Goal: Check status: Check status

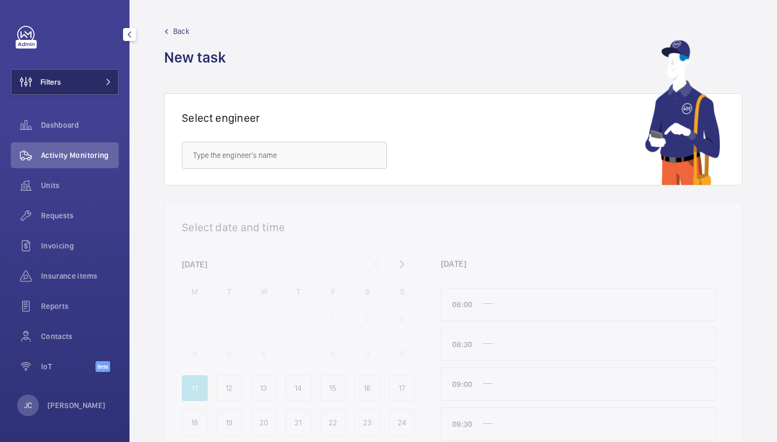
click at [101, 71] on button "Filters" at bounding box center [65, 82] width 108 height 26
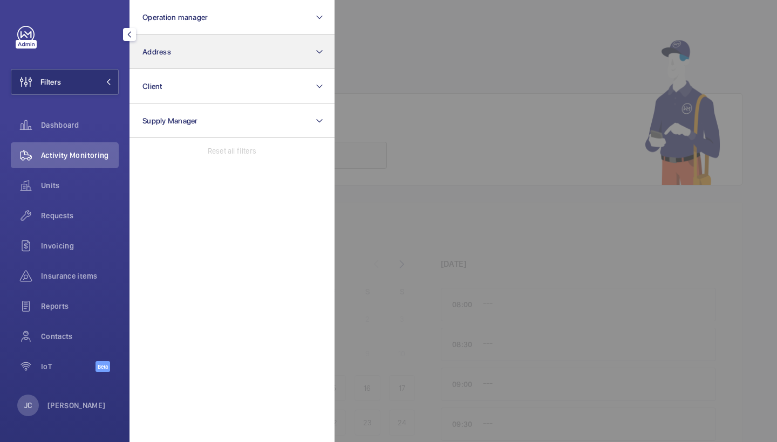
click at [186, 53] on button "Address" at bounding box center [231, 52] width 205 height 35
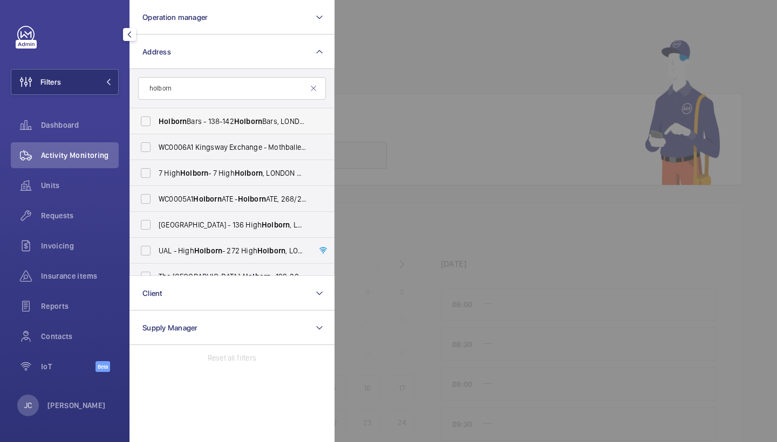
type input "holborn"
click at [240, 118] on span "Holborn" at bounding box center [248, 121] width 28 height 9
click at [156, 118] on input "Holborn Bars - 138-142 Holborn Bars, LONDON EC1N 7AD" at bounding box center [146, 122] width 22 height 22
checkbox input "true"
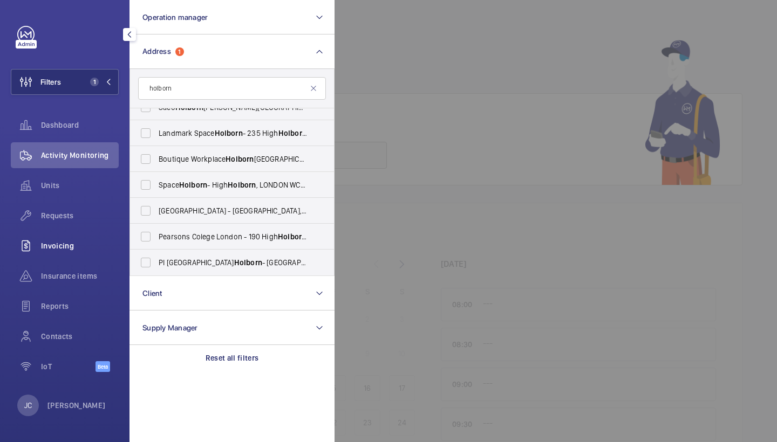
scroll to position [351, 0]
click at [68, 217] on span "Requests" at bounding box center [80, 215] width 78 height 11
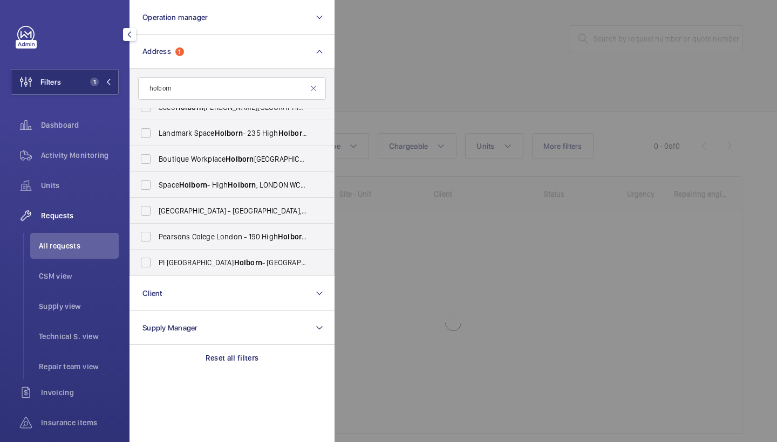
click at [436, 111] on div at bounding box center [722, 221] width 777 height 442
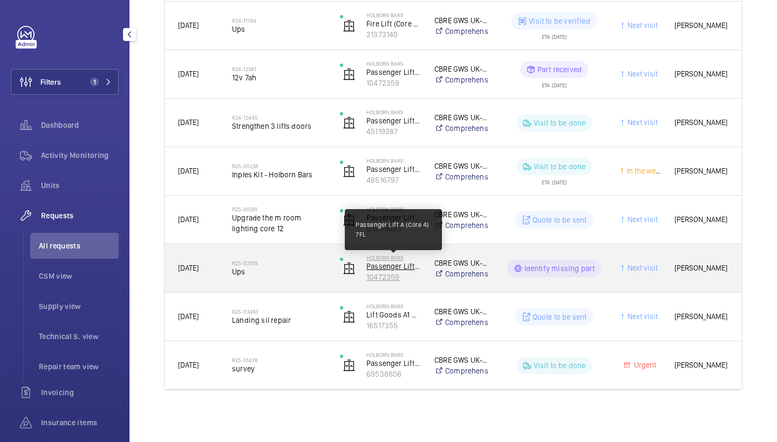
scroll to position [453, 0]
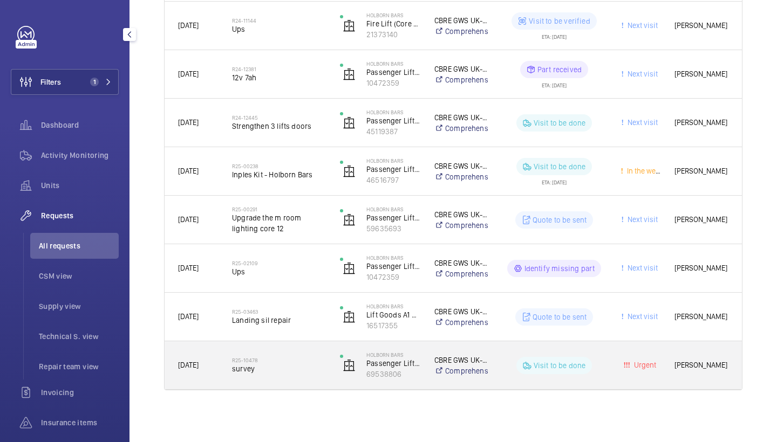
click at [276, 367] on span "survey" at bounding box center [279, 369] width 94 height 11
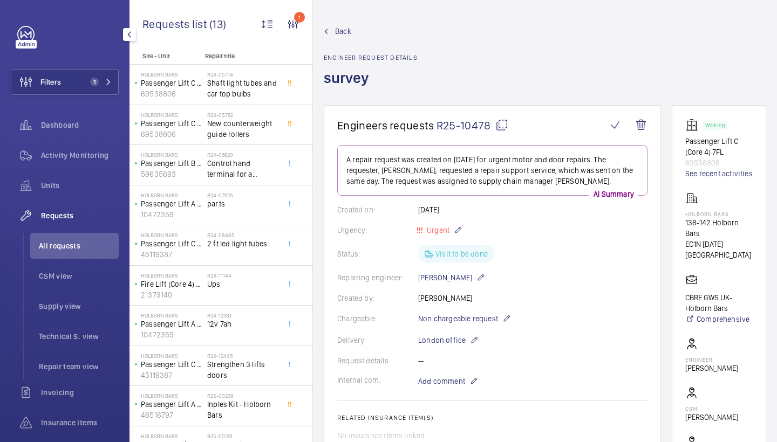
click at [345, 36] on span "Back" at bounding box center [343, 31] width 16 height 11
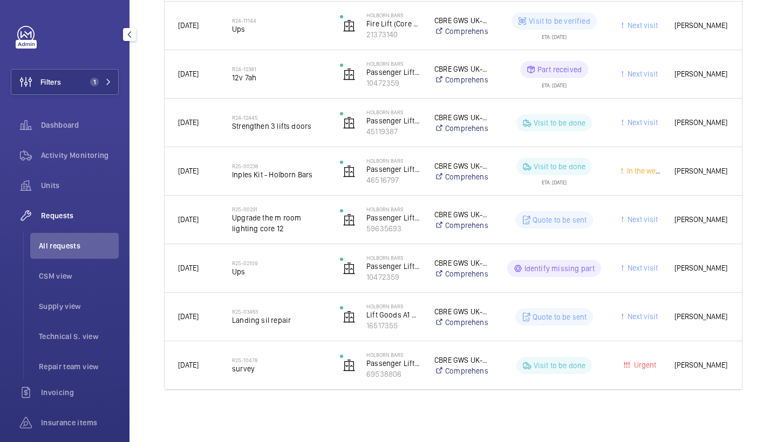
scroll to position [453, 0]
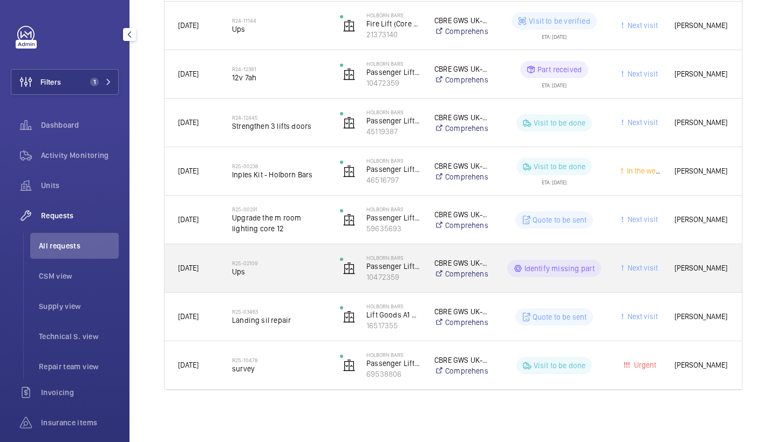
click at [270, 284] on div "R25-02109 Ups" at bounding box center [272, 268] width 107 height 49
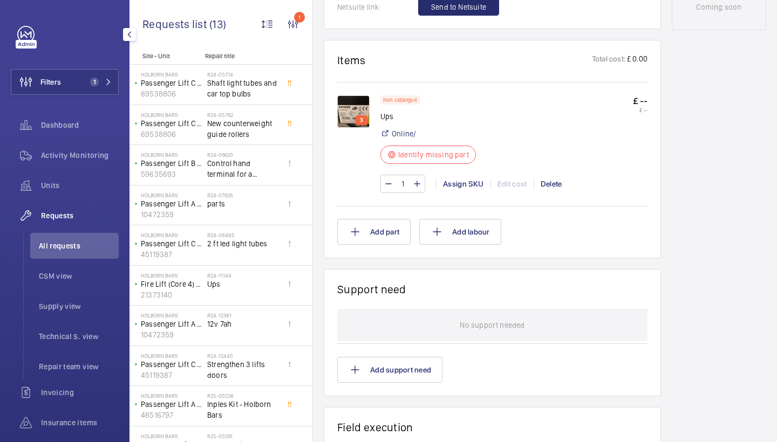
scroll to position [455, 0]
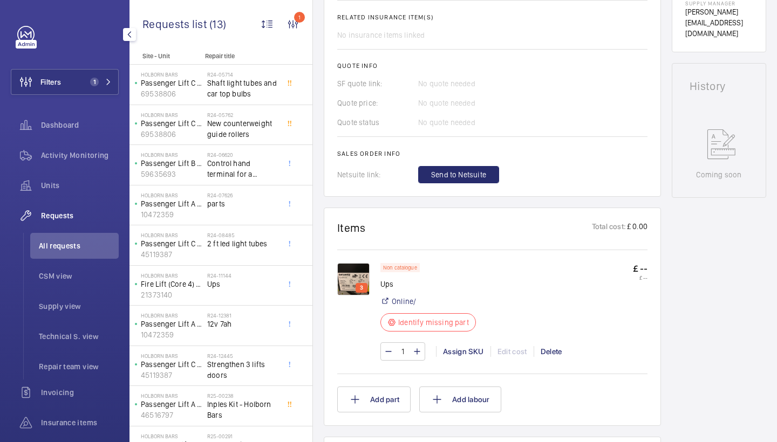
click at [349, 266] on img at bounding box center [353, 279] width 32 height 32
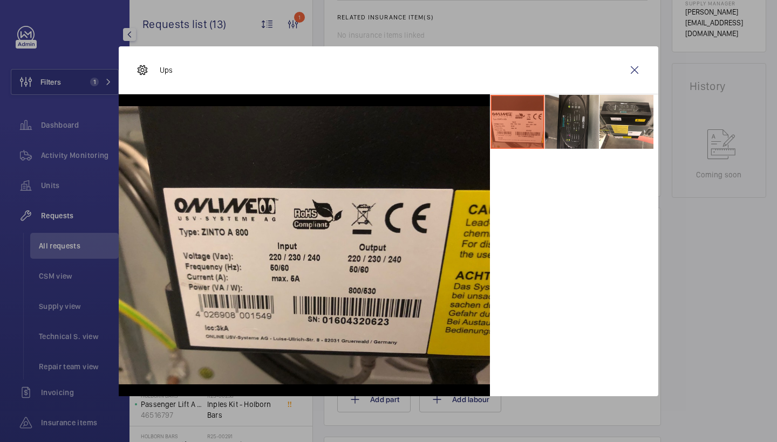
click at [562, 119] on li at bounding box center [572, 122] width 54 height 54
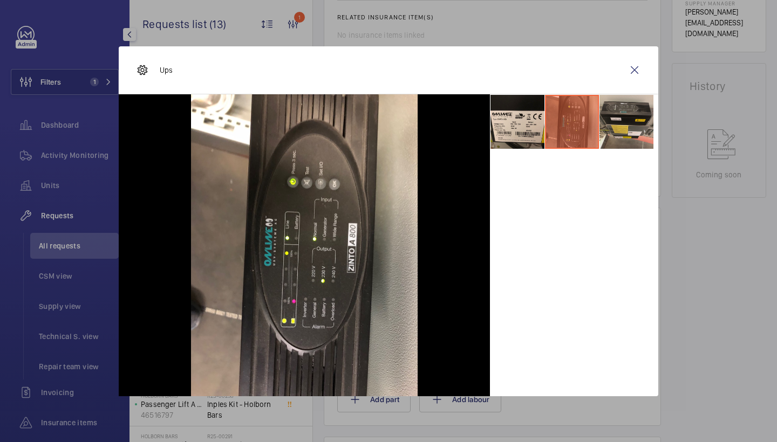
click at [634, 126] on li at bounding box center [626, 122] width 54 height 54
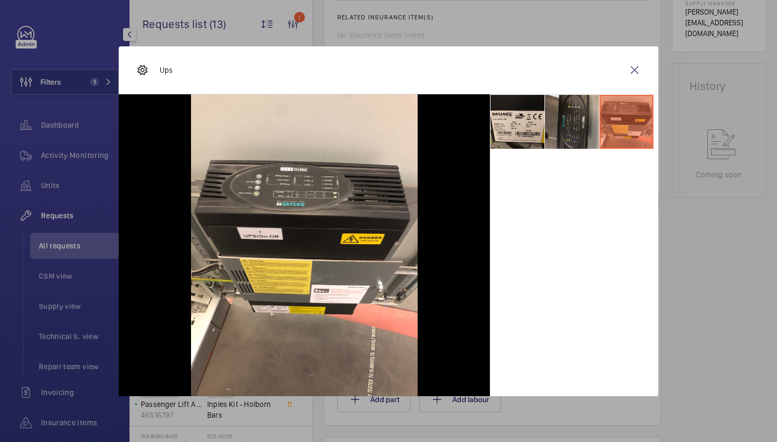
click at [582, 131] on li at bounding box center [572, 122] width 54 height 54
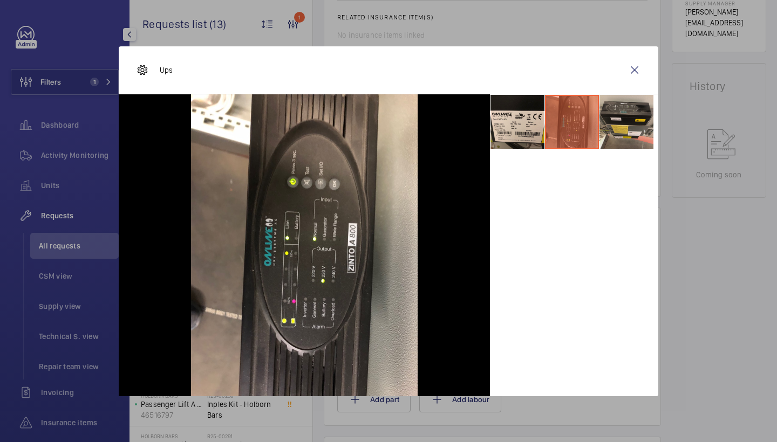
click at [613, 125] on li at bounding box center [626, 122] width 54 height 54
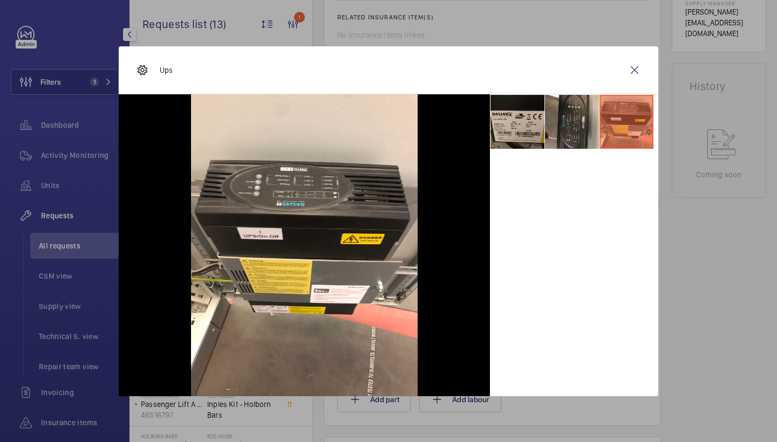
click at [504, 115] on li at bounding box center [517, 122] width 54 height 54
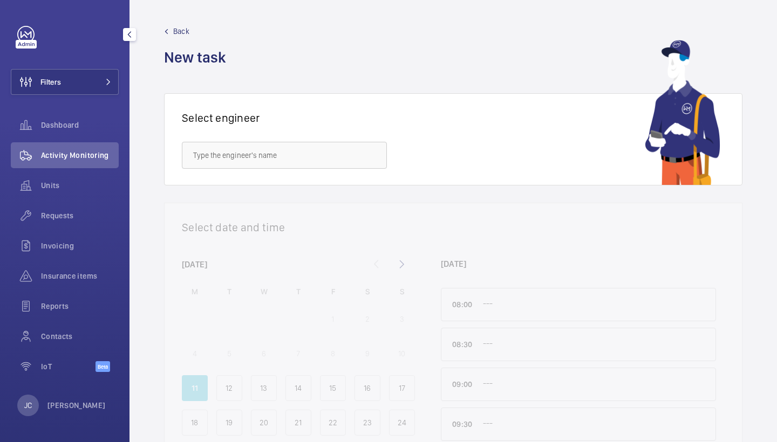
click at [89, 95] on div "Filters Dashboard Activity Monitoring Units Requests Invoicing Insurance items …" at bounding box center [65, 205] width 108 height 358
click at [94, 86] on button "Filters" at bounding box center [65, 82] width 108 height 26
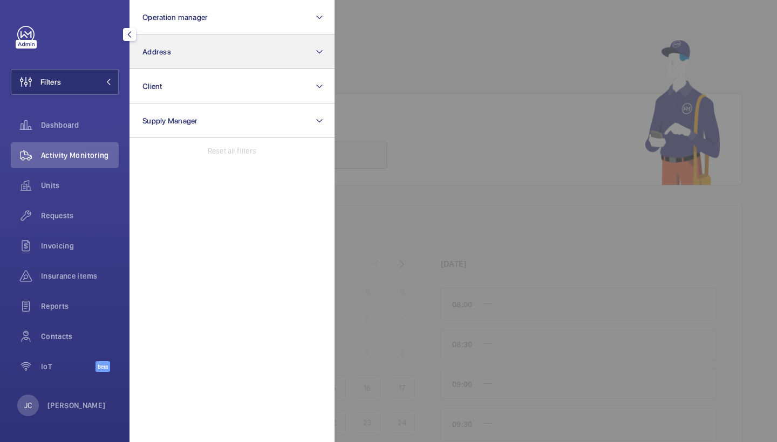
click at [177, 61] on button "Address" at bounding box center [231, 52] width 205 height 35
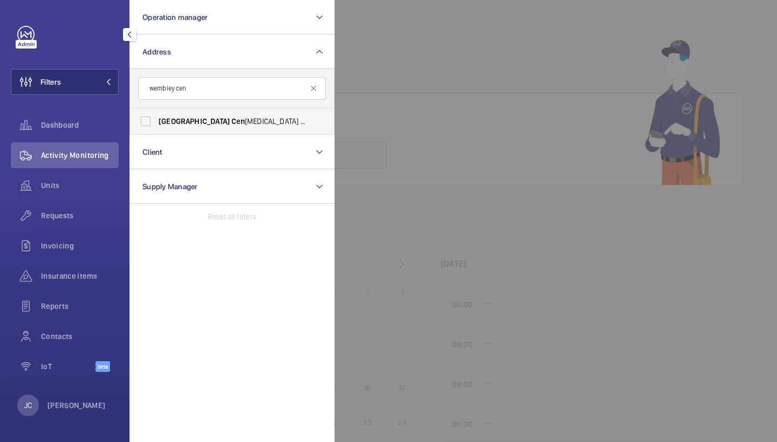
type input "wembley cen"
click at [187, 113] on label "Wembley Cen tral - High Road, WEMBLEY HA9 7AF" at bounding box center [224, 121] width 188 height 26
click at [156, 113] on input "Wembley Cen tral - High Road, WEMBLEY HA9 7AF" at bounding box center [146, 122] width 22 height 22
checkbox input "true"
click at [93, 206] on div "Requests" at bounding box center [65, 216] width 108 height 26
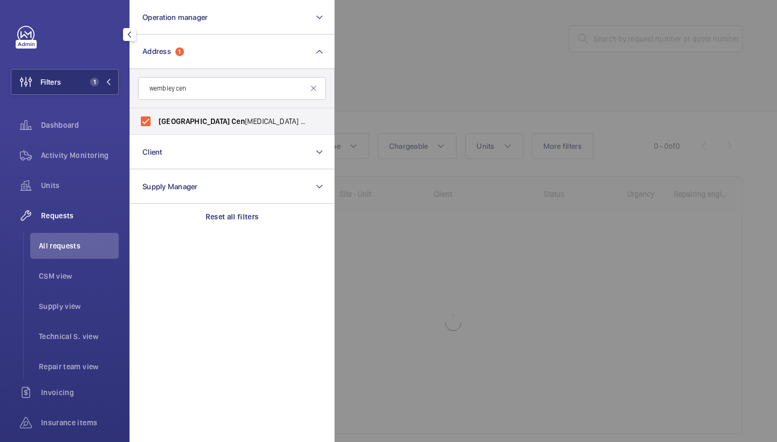
click at [522, 61] on div at bounding box center [722, 221] width 777 height 442
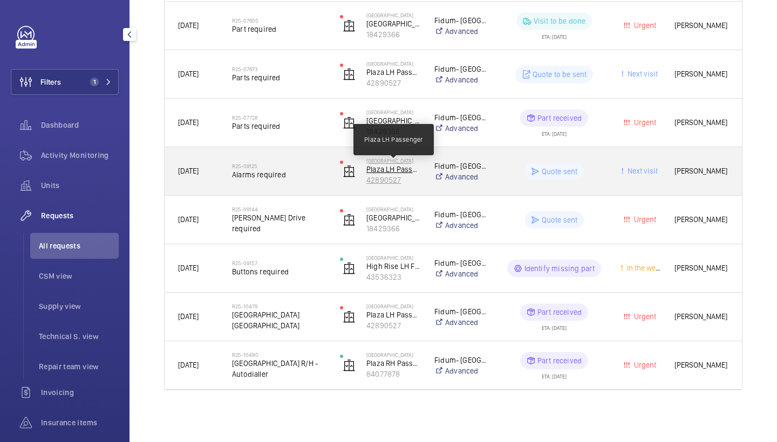
scroll to position [647, 0]
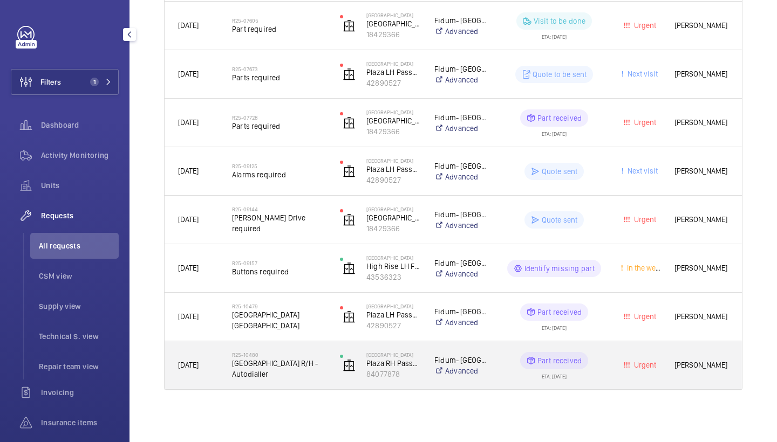
click at [300, 366] on span "Wembley Central - Plaza R/H - Autodialler" at bounding box center [279, 369] width 94 height 22
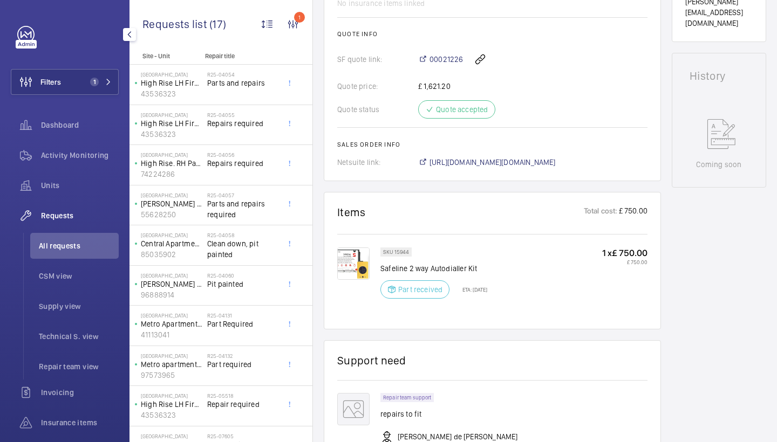
scroll to position [452, 0]
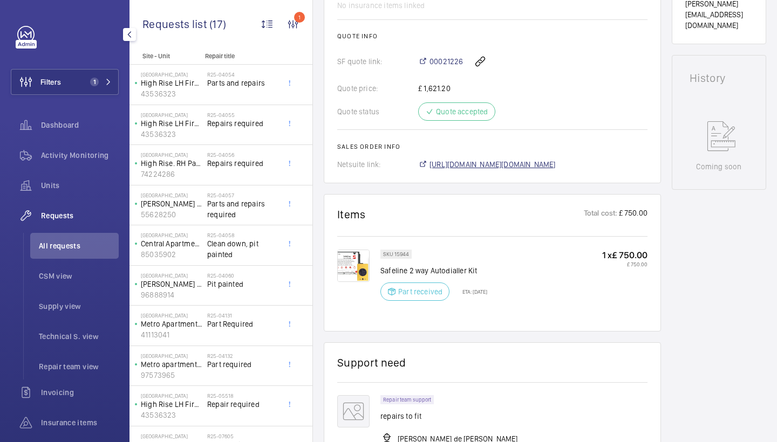
click at [544, 163] on span "https://6461500.app.netsuite.com/app/accounting/transactions/salesord.nl?id=287…" at bounding box center [492, 164] width 126 height 11
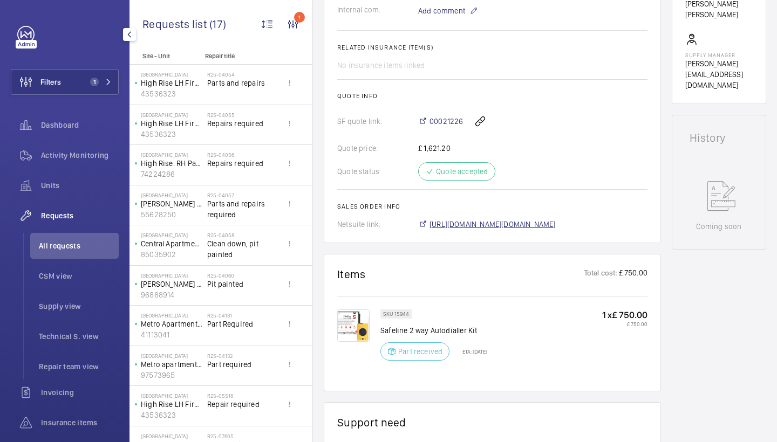
scroll to position [359, 0]
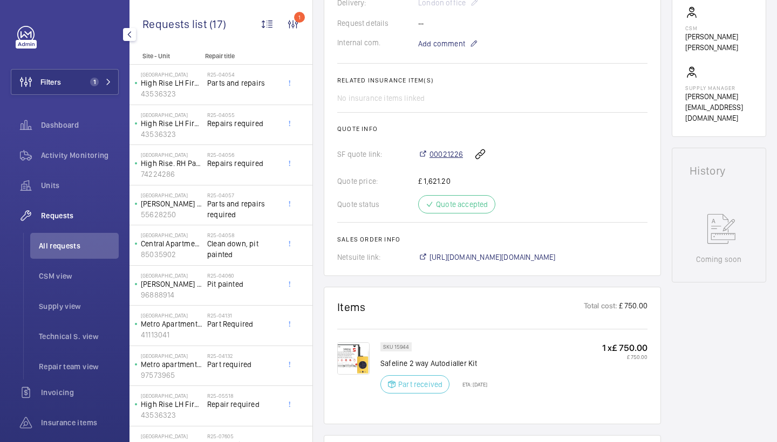
click at [454, 156] on span "00021226" at bounding box center [445, 154] width 33 height 11
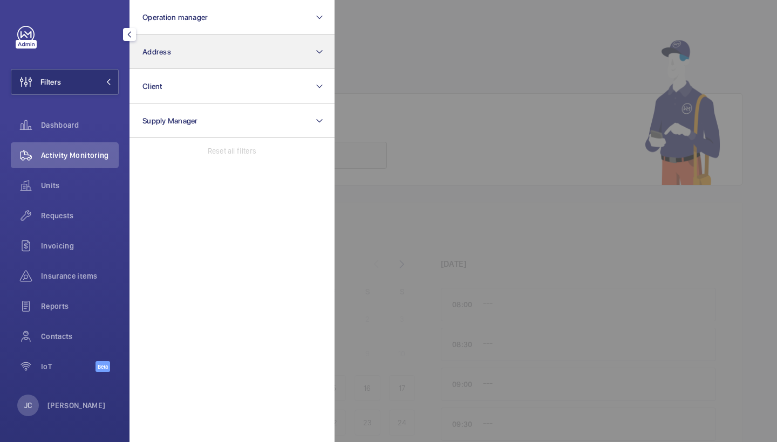
click at [169, 57] on button "Address" at bounding box center [231, 52] width 205 height 35
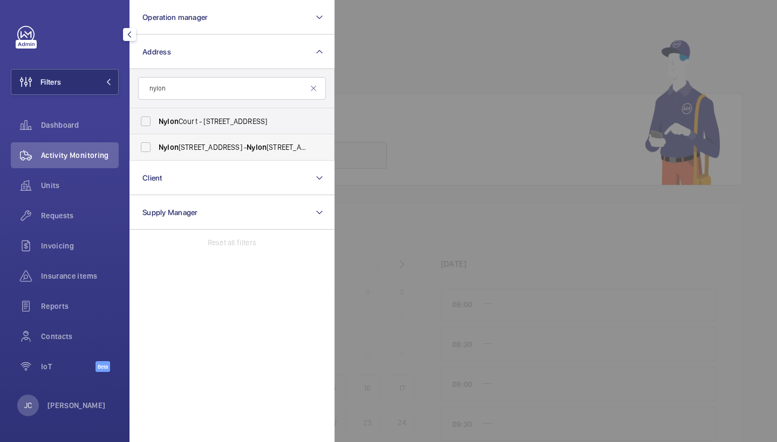
type input "nylon"
click at [208, 140] on label "Nylon Court, 372 Edgware Road, London, NW2 6ND - Nylon Court, LONDON NW2 6GW" at bounding box center [224, 147] width 188 height 26
click at [156, 140] on input "Nylon Court, 372 Edgware Road, London, NW2 6ND - Nylon Court, LONDON NW2 6GW" at bounding box center [146, 147] width 22 height 22
checkbox input "true"
click at [209, 119] on span "Nylon Court - 372 Edgware Road, LONDON NW2 6ND" at bounding box center [233, 121] width 148 height 11
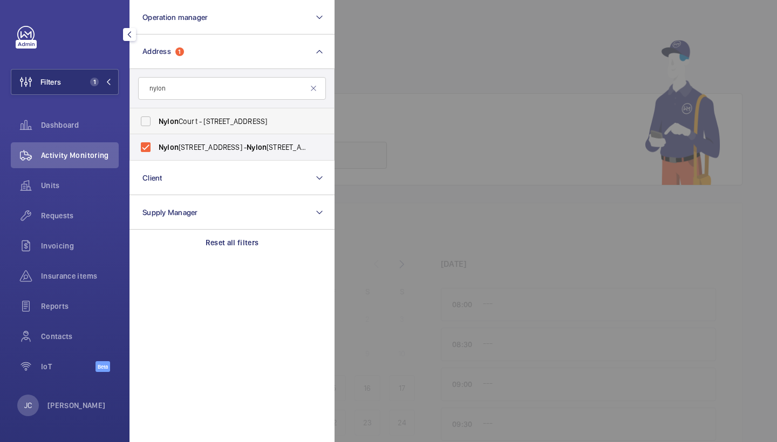
click at [156, 119] on input "Nylon Court - 372 Edgware Road, LONDON NW2 6ND" at bounding box center [146, 122] width 22 height 22
checkbox input "true"
click at [78, 209] on div "Requests" at bounding box center [65, 216] width 108 height 26
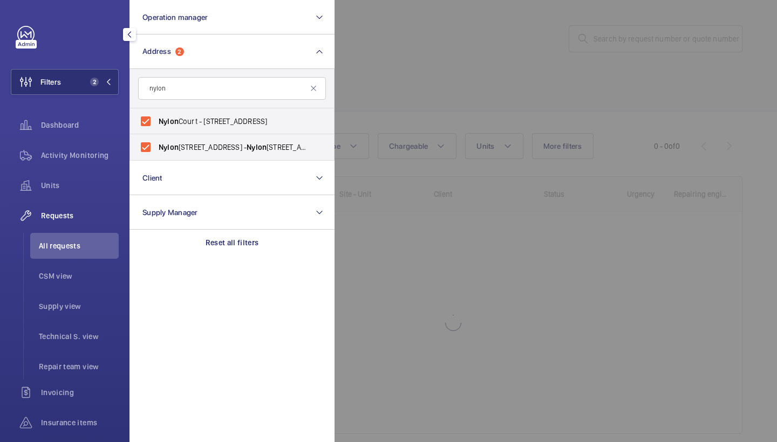
click at [495, 45] on div at bounding box center [722, 221] width 777 height 442
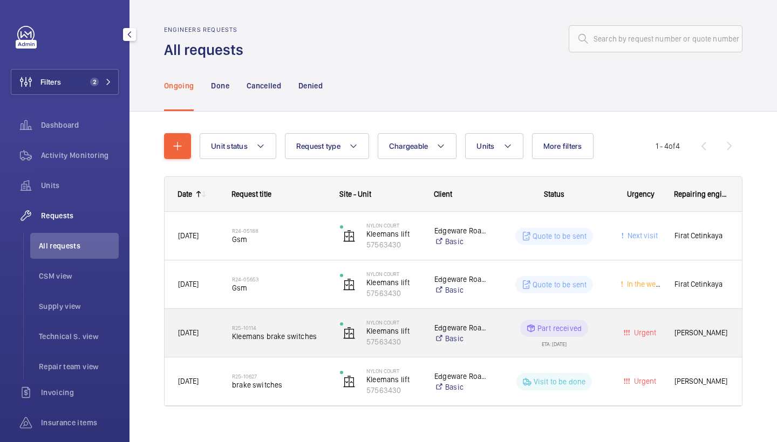
click at [276, 326] on h2 "R25-10114" at bounding box center [279, 328] width 94 height 6
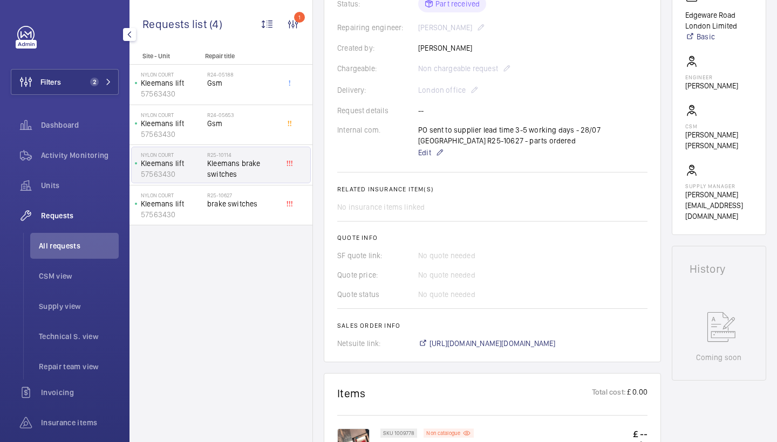
scroll to position [164, 0]
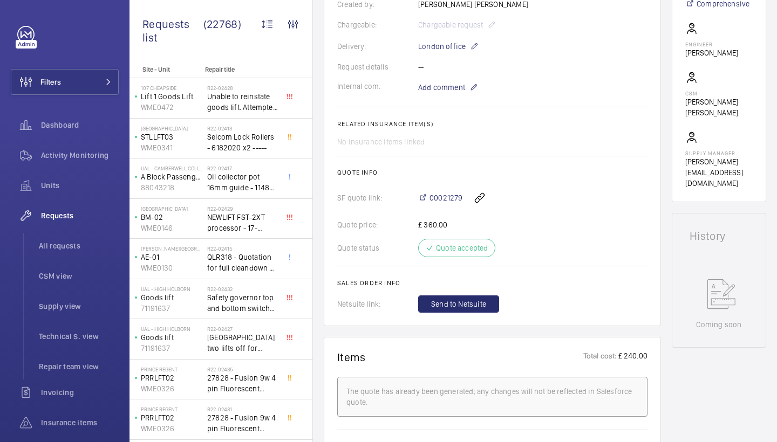
scroll to position [295, 0]
click at [470, 302] on span "Send to Netsuite" at bounding box center [458, 303] width 55 height 11
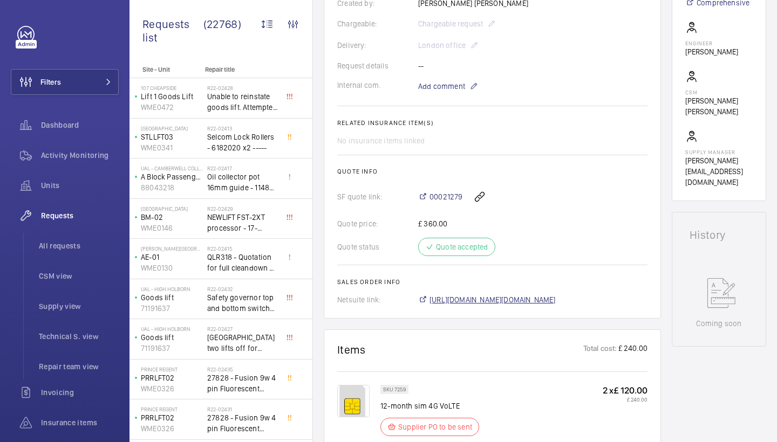
click at [549, 302] on span "https://6461500.app.netsuite.com/app/accounting/transactions/salesord.nl?id=289…" at bounding box center [492, 299] width 126 height 11
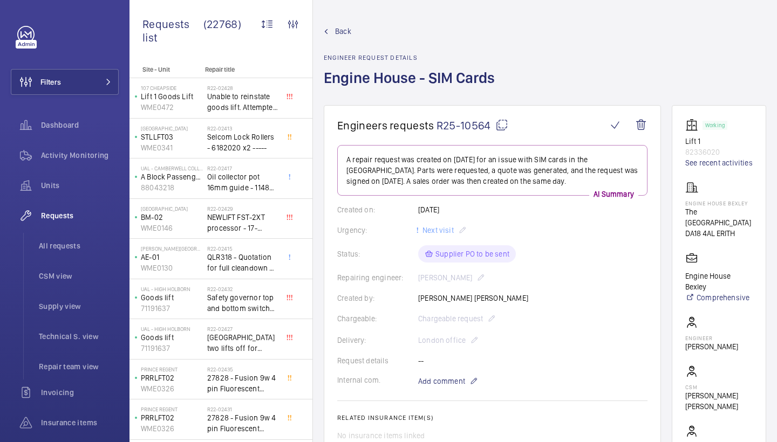
scroll to position [0, 0]
click at [502, 125] on mat-icon at bounding box center [501, 125] width 13 height 13
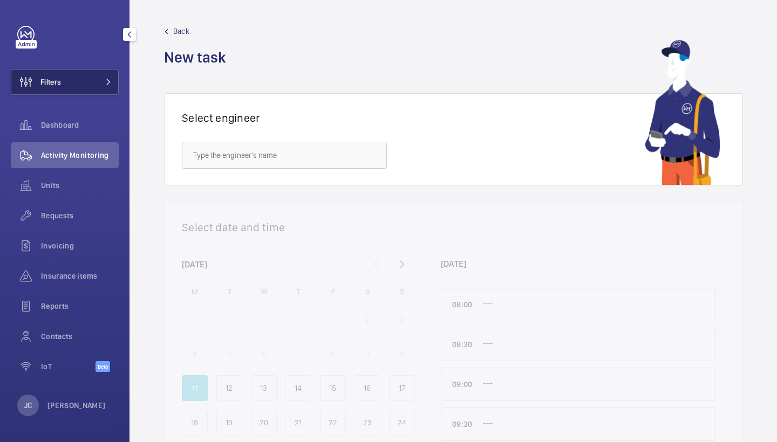
click at [75, 90] on button "Filters" at bounding box center [65, 82] width 108 height 26
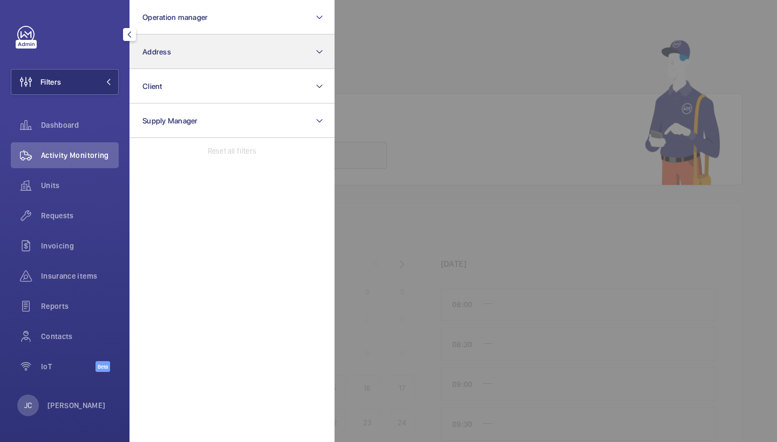
click at [172, 60] on button "Address" at bounding box center [231, 52] width 205 height 35
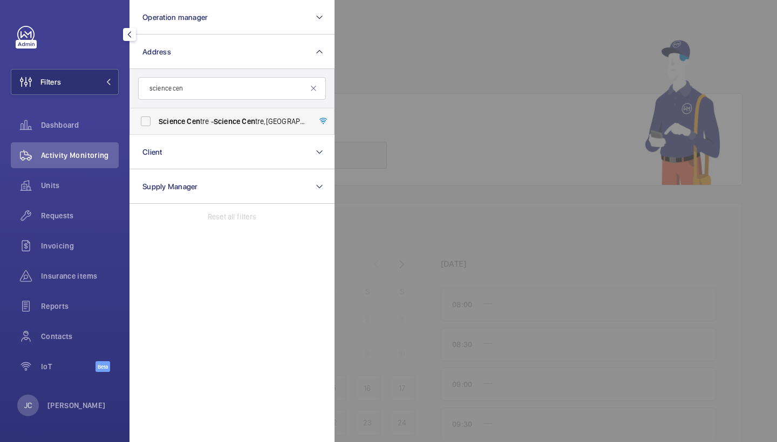
type input "science cen"
click at [205, 126] on span "Science Cen tre - Science Cen tre,, LONDON N7 8DB" at bounding box center [233, 121] width 148 height 11
click at [156, 126] on input "Science Cen tre - Science Cen tre,, LONDON N7 8DB" at bounding box center [146, 122] width 22 height 22
checkbox input "true"
click at [81, 232] on div "Requests" at bounding box center [65, 218] width 108 height 30
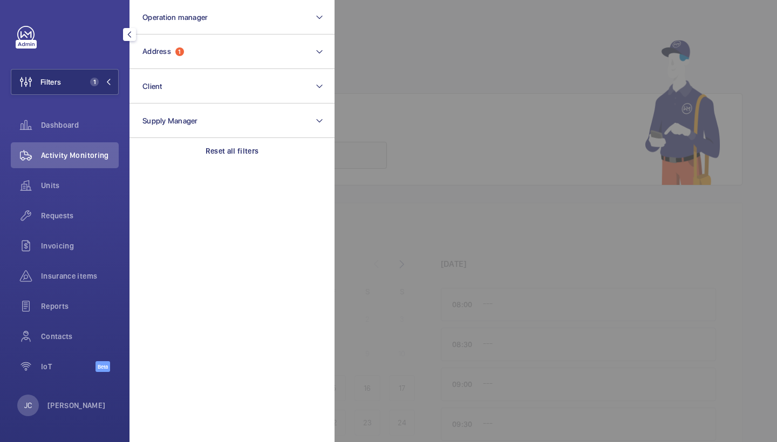
drag, startPoint x: 78, startPoint y: 212, endPoint x: 534, endPoint y: 113, distance: 466.4
click at [78, 212] on span "Requests" at bounding box center [80, 215] width 78 height 11
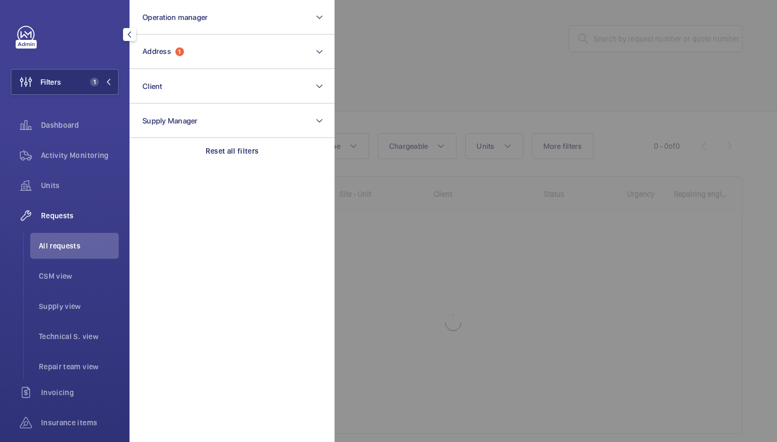
click at [522, 91] on div at bounding box center [722, 221] width 777 height 442
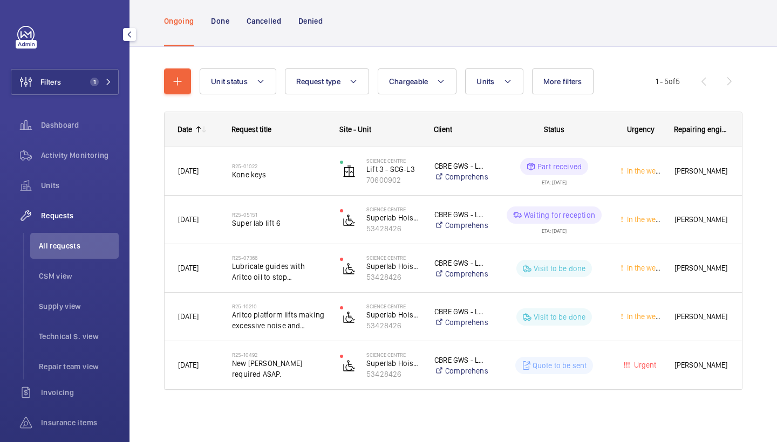
scroll to position [65, 0]
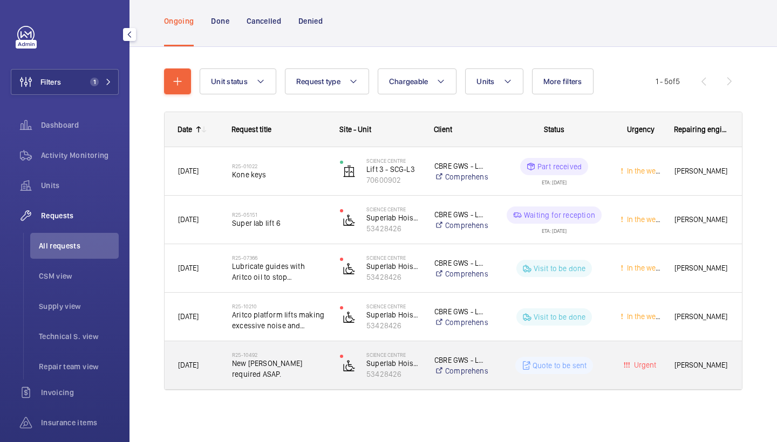
click at [276, 351] on div "R25-10492 New SIMs required ASAP." at bounding box center [279, 365] width 94 height 31
